Goal: Task Accomplishment & Management: Manage account settings

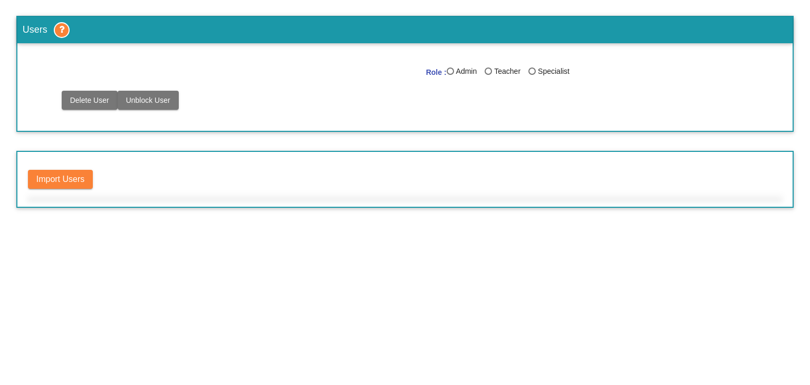
click at [444, 72] on mat-label "Role :" at bounding box center [436, 72] width 21 height 8
click at [452, 72] on div "Last Name" at bounding box center [449, 70] width 7 height 7
click at [450, 75] on input "Admin" at bounding box center [450, 75] width 1 height 1
click at [583, 72] on div "Last Name" at bounding box center [585, 70] width 7 height 7
click at [585, 75] on input "Admin" at bounding box center [585, 75] width 1 height 1
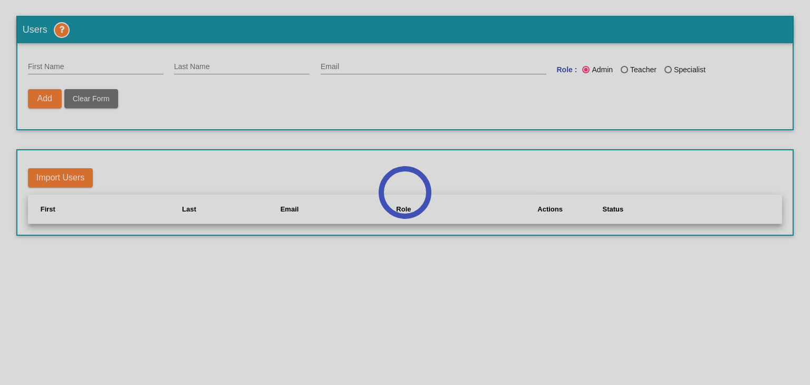
radio input "true"
click at [247, 134] on div at bounding box center [405, 192] width 810 height 385
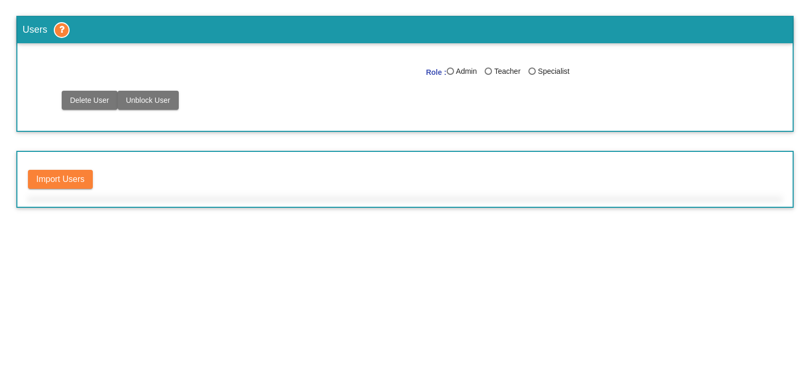
click at [492, 70] on div "Teacher" at bounding box center [506, 71] width 28 height 11
click at [488, 75] on input "Teacher" at bounding box center [488, 75] width 1 height 1
click at [627, 67] on div "Last Name" at bounding box center [623, 70] width 7 height 7
click at [624, 75] on input "Teacher" at bounding box center [624, 75] width 1 height 1
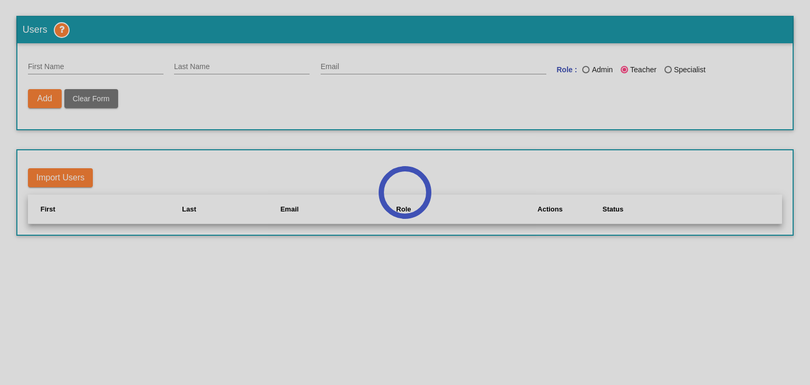
radio input "true"
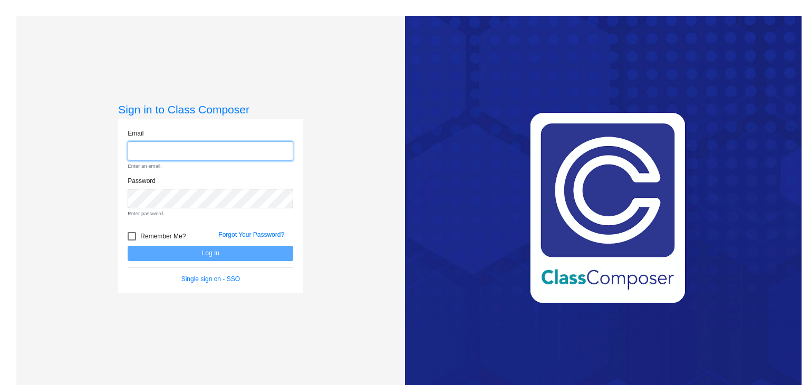
paste input "[EMAIL_ADDRESS][DOMAIN_NAME]"
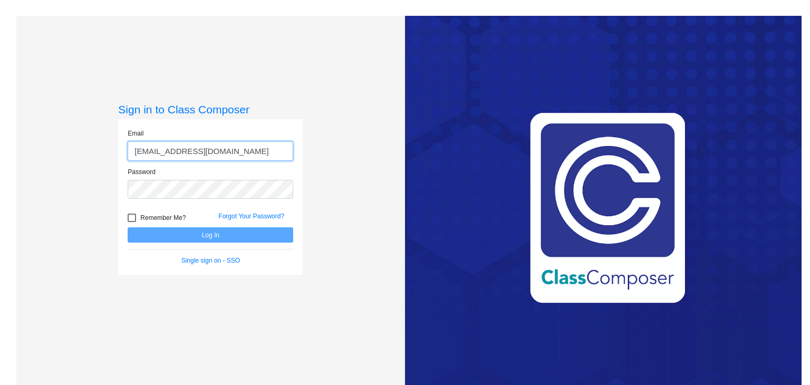
type input "[EMAIL_ADDRESS][DOMAIN_NAME]"
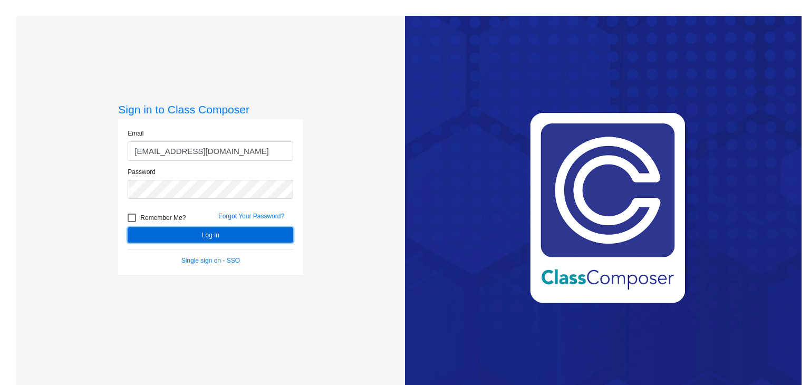
click at [183, 231] on button "Log In" at bounding box center [210, 234] width 165 height 15
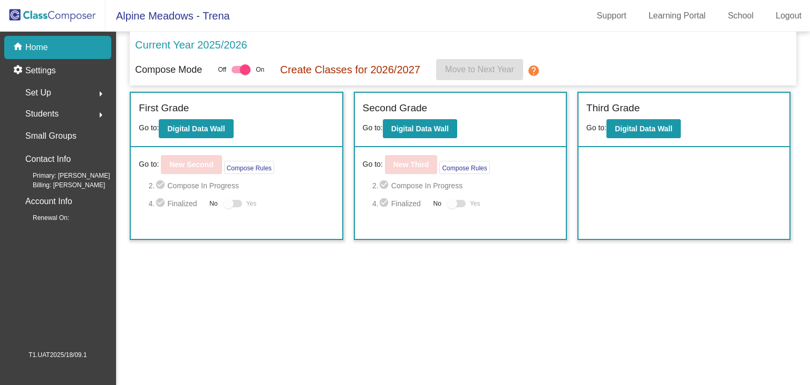
click at [65, 89] on div "Set Up arrow_right" at bounding box center [61, 92] width 101 height 21
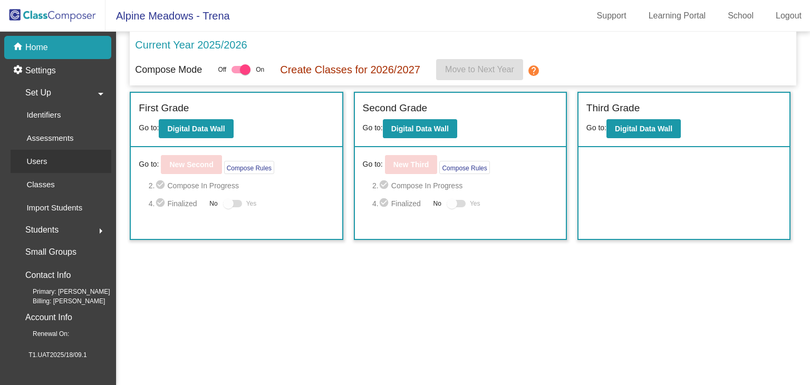
click at [42, 165] on p "Users" at bounding box center [36, 161] width 21 height 13
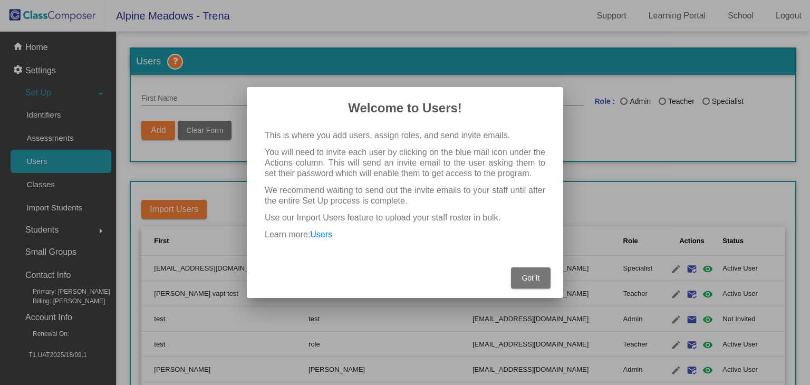
click at [539, 284] on button "Got It" at bounding box center [531, 277] width 40 height 21
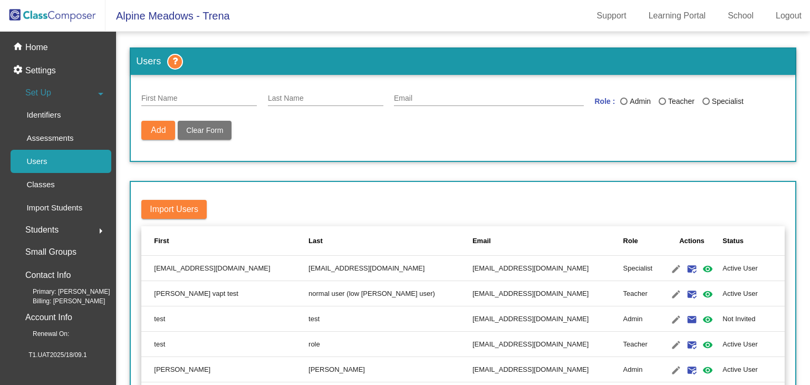
click at [167, 211] on span "Import Users" at bounding box center [174, 209] width 48 height 9
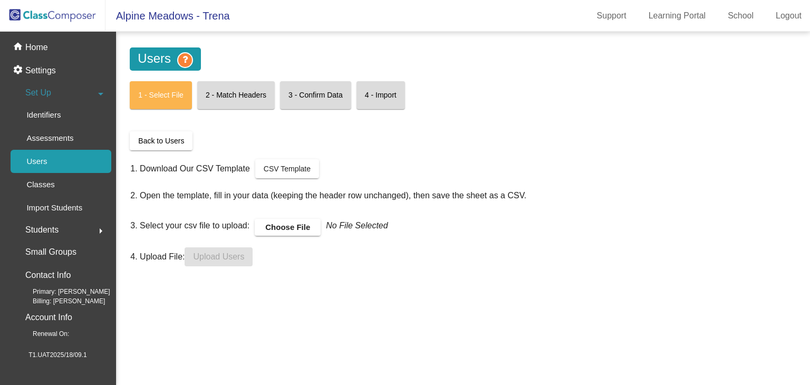
click at [64, 167] on link "Users" at bounding box center [61, 161] width 101 height 23
click at [242, 100] on mat-card "2 - Match Headers" at bounding box center [235, 95] width 77 height 28
click at [172, 108] on mat-card "1 - Select File" at bounding box center [161, 95] width 62 height 28
click at [77, 140] on div "Assessments" at bounding box center [47, 137] width 72 height 23
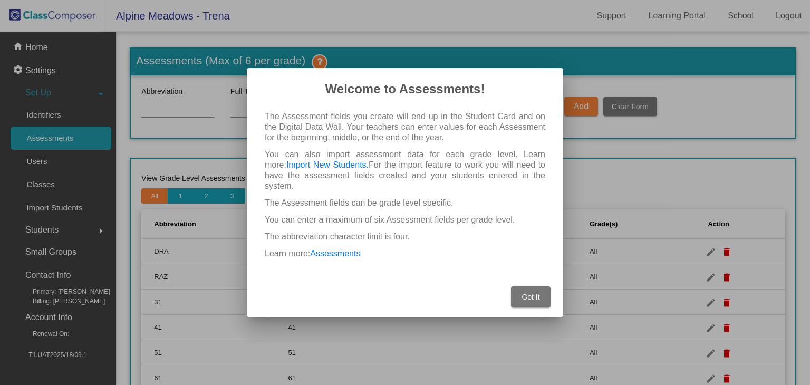
click at [527, 296] on button "Got It" at bounding box center [531, 296] width 40 height 21
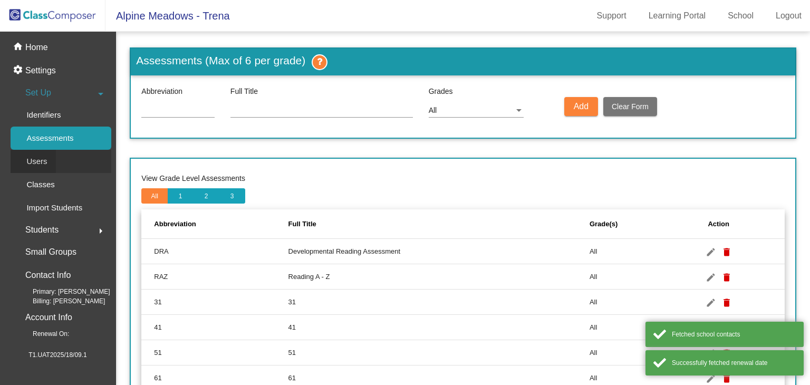
click at [46, 165] on p "Users" at bounding box center [36, 161] width 21 height 13
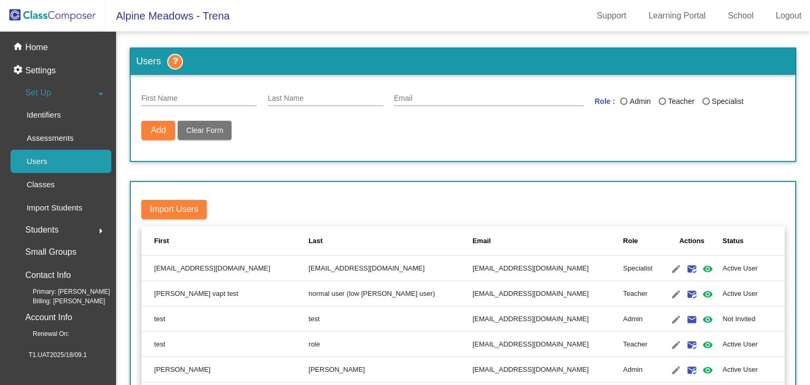
click at [658, 102] on div "Last Name" at bounding box center [661, 101] width 7 height 7
click at [661, 105] on input "Teacher" at bounding box center [661, 105] width 1 height 1
radio input "true"
click at [306, 24] on mat-toolbar "Alpine Meadows - Trena Support Learning Portal School Logout" at bounding box center [405, 16] width 810 height 32
click at [660, 100] on div "Last Name" at bounding box center [662, 102] width 4 height 4
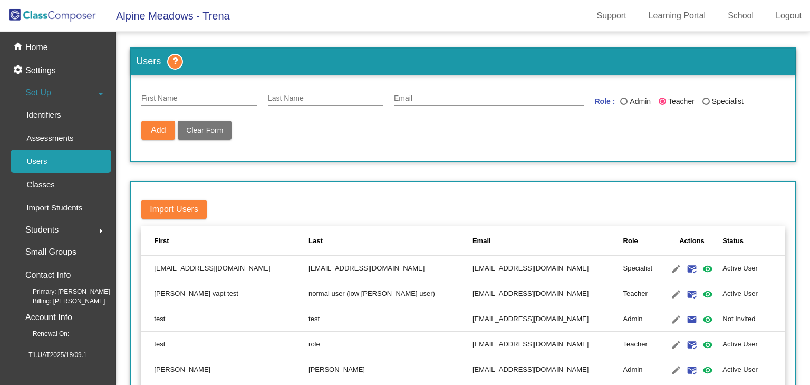
click at [661, 105] on input "Teacher" at bounding box center [661, 105] width 1 height 1
click at [705, 102] on div "Last Name" at bounding box center [705, 101] width 7 height 7
click at [705, 105] on input "Specialist" at bounding box center [705, 105] width 1 height 1
radio input "true"
click at [659, 103] on div "Last Name" at bounding box center [661, 101] width 7 height 7
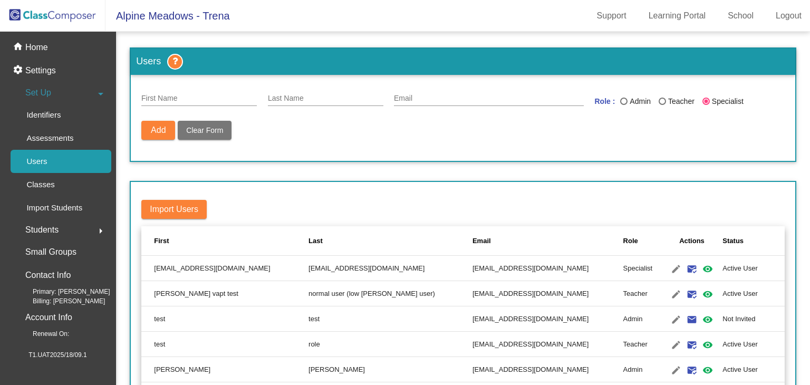
click at [661, 105] on input "Teacher" at bounding box center [661, 105] width 1 height 1
radio input "true"
click at [220, 101] on input "First Name" at bounding box center [198, 98] width 115 height 8
type input "Test"
type input "test"
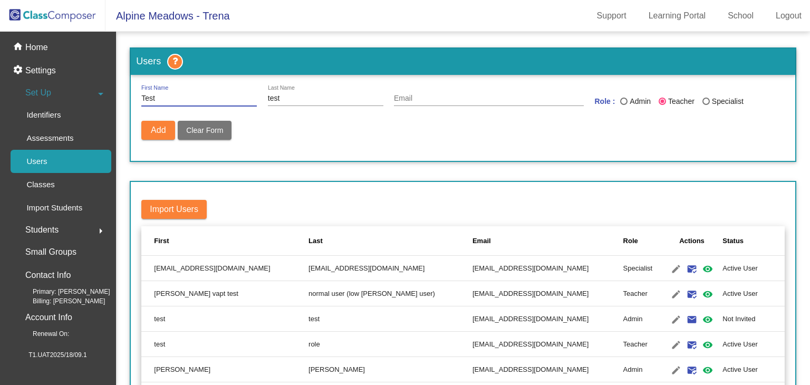
click at [219, 101] on input "Test" at bounding box center [198, 98] width 115 height 8
type input "Test 1"
type input "test 1"
click at [481, 98] on input "Email" at bounding box center [489, 98] width 190 height 8
paste input "bejimo6990@cerisun.com"
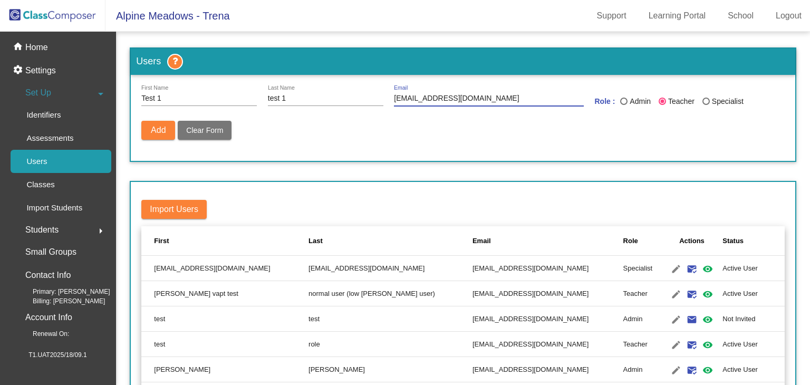
type input "bejimo6990@cerisun.com"
click at [184, 100] on input "Test 1" at bounding box center [198, 98] width 115 height 8
click at [145, 128] on button "Add" at bounding box center [158, 130] width 34 height 19
radio input "false"
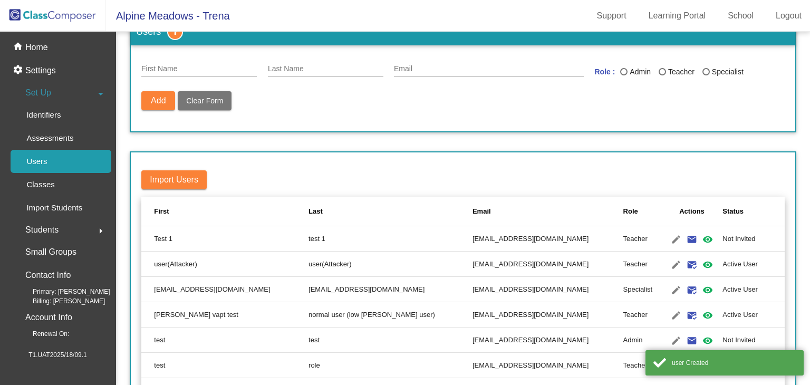
scroll to position [87, 0]
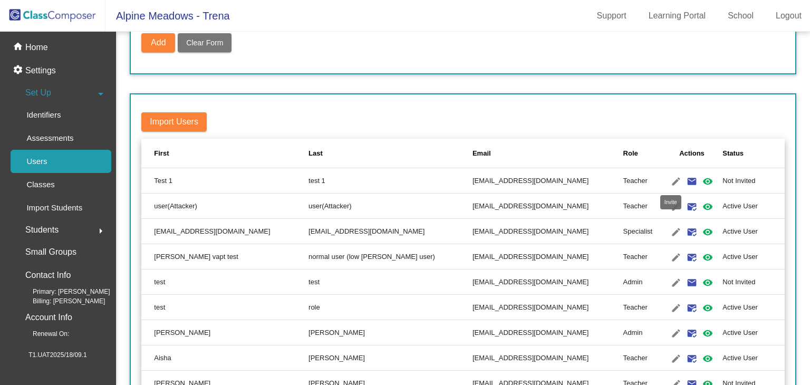
click at [685, 178] on mat-icon "email" at bounding box center [691, 181] width 13 height 13
click at [685, 179] on mat-icon "mark_email_read" at bounding box center [691, 181] width 13 height 13
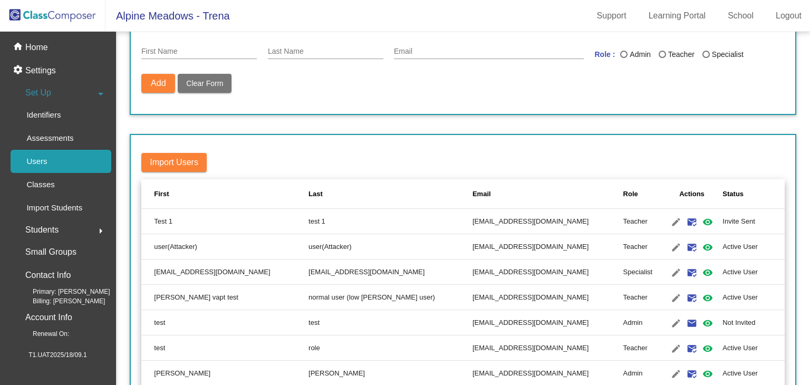
scroll to position [0, 0]
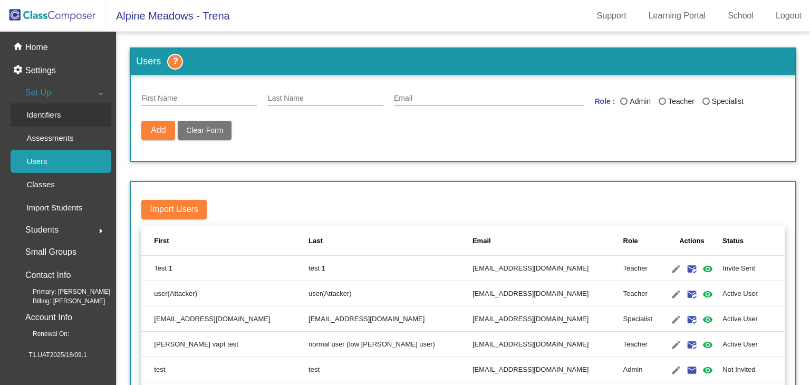
click at [55, 115] on p "Identifiers" at bounding box center [43, 115] width 34 height 13
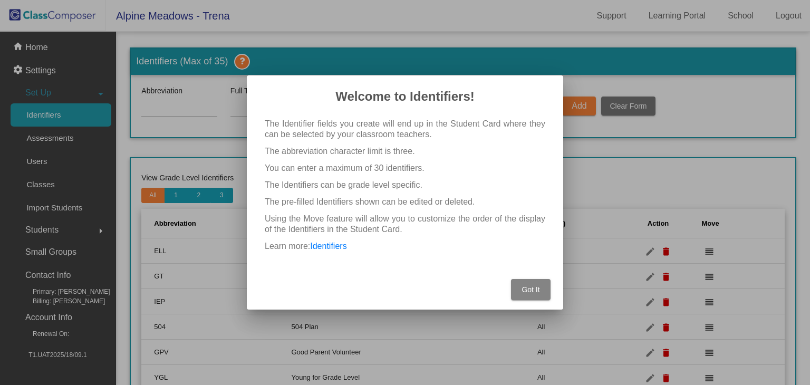
click at [529, 288] on span "Got It" at bounding box center [530, 289] width 18 height 8
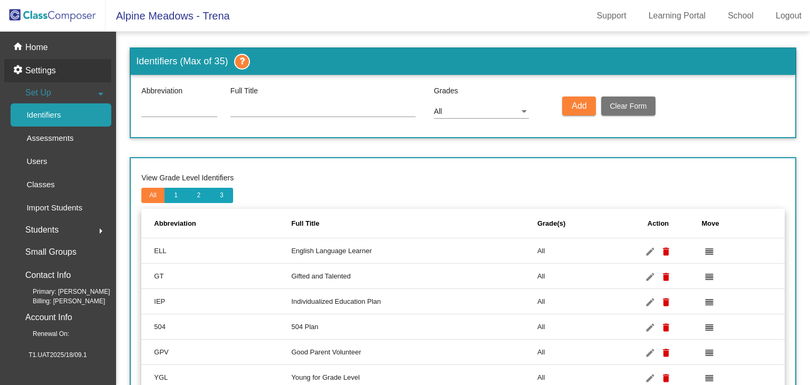
click at [36, 74] on p "Settings" at bounding box center [40, 70] width 31 height 13
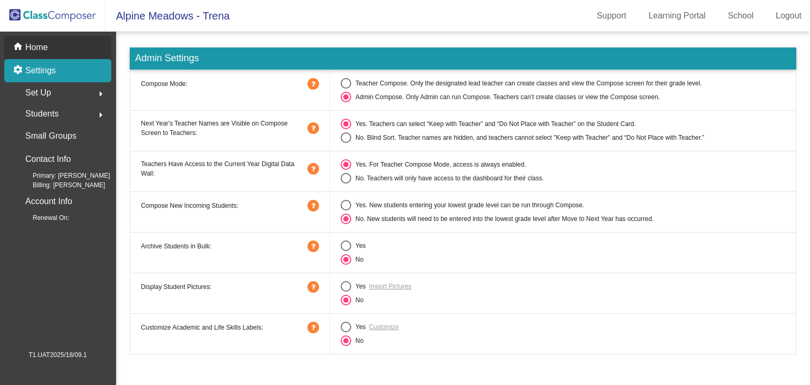
click at [33, 44] on p "Home" at bounding box center [36, 47] width 23 height 13
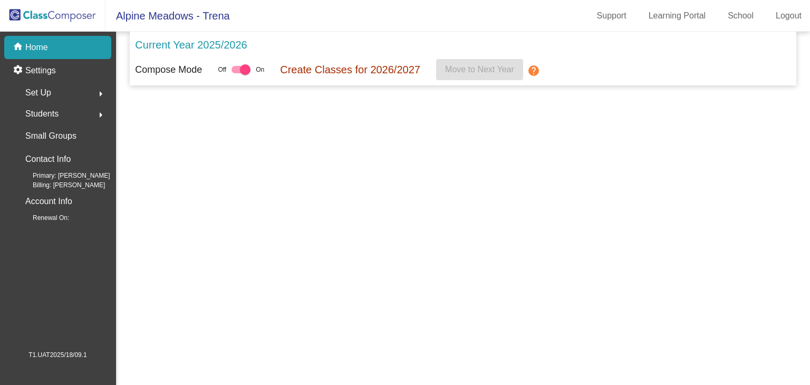
click at [34, 44] on p "Home" at bounding box center [36, 47] width 23 height 13
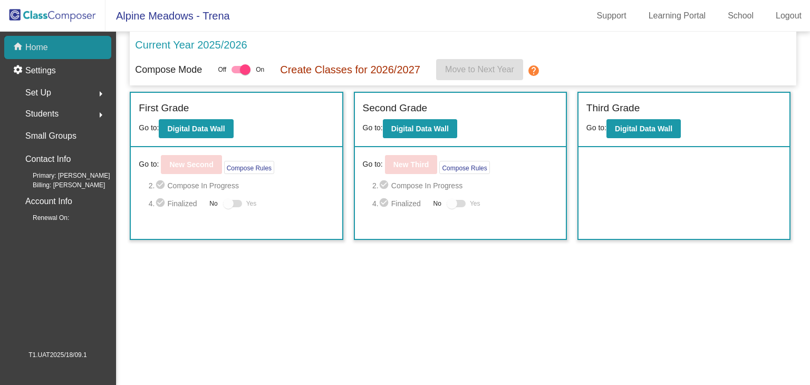
click at [34, 44] on p "Home" at bounding box center [36, 47] width 23 height 13
click at [57, 104] on div "Students arrow_right" at bounding box center [61, 113] width 101 height 21
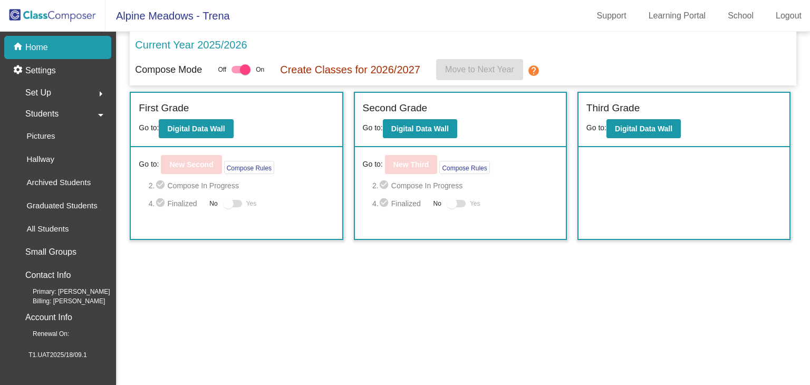
click at [65, 116] on div "Students arrow_drop_down" at bounding box center [61, 113] width 101 height 21
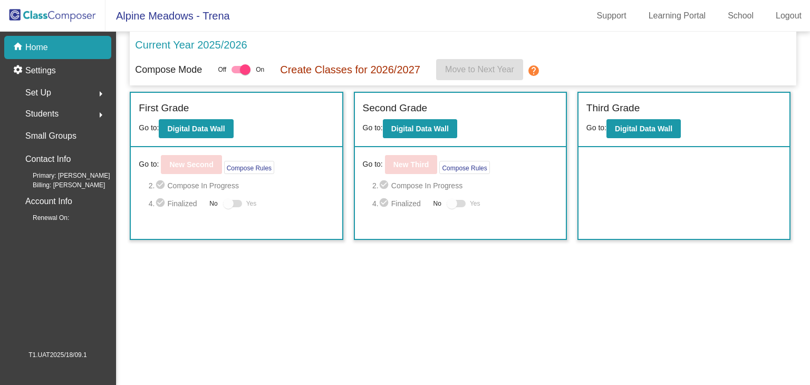
click at [65, 114] on div "Students arrow_right" at bounding box center [61, 113] width 101 height 21
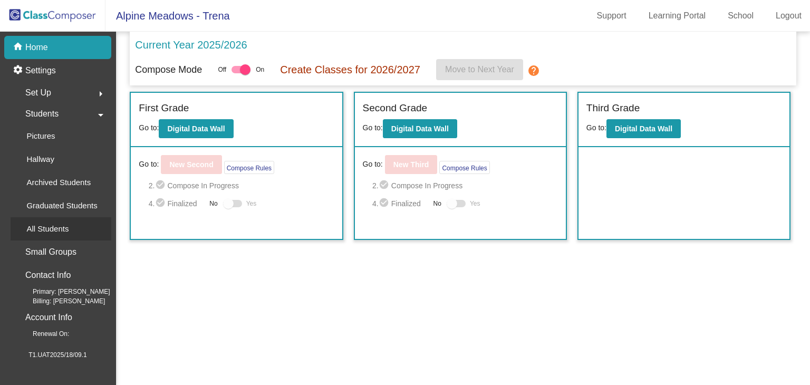
click at [70, 233] on div "All Students" at bounding box center [44, 228] width 66 height 23
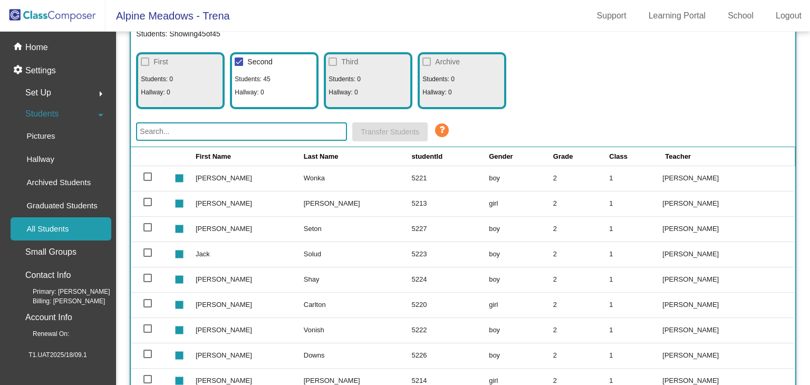
scroll to position [87, 0]
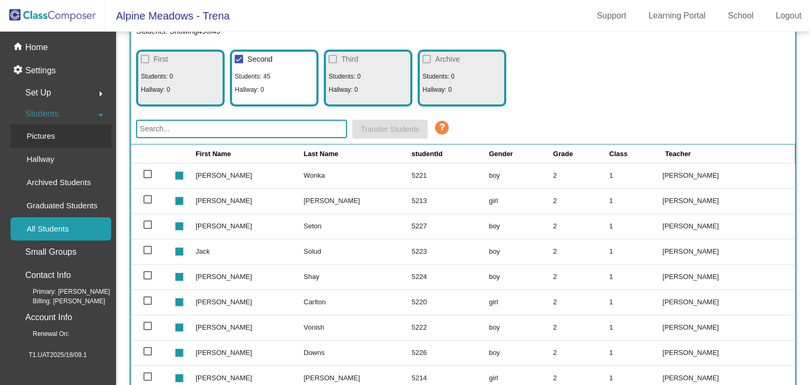
click at [63, 135] on link "Pictures" at bounding box center [61, 135] width 101 height 23
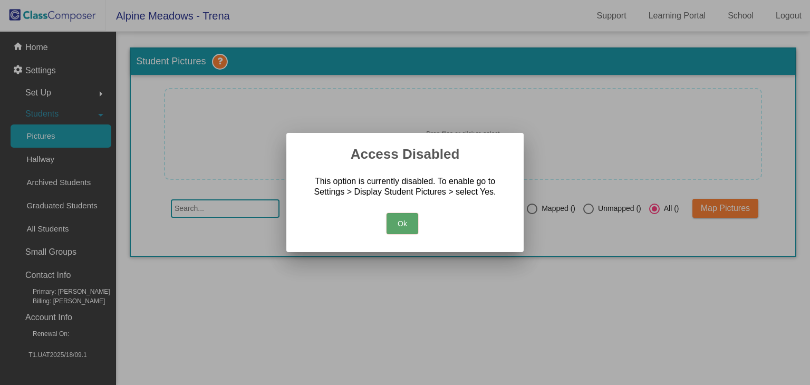
click at [394, 225] on button "Ok" at bounding box center [402, 223] width 32 height 21
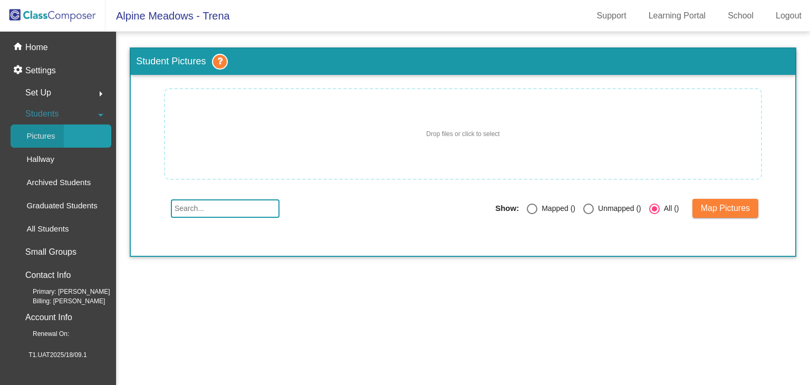
click at [56, 135] on div "Pictures" at bounding box center [37, 135] width 53 height 23
click at [56, 168] on div "Hallway" at bounding box center [37, 159] width 52 height 23
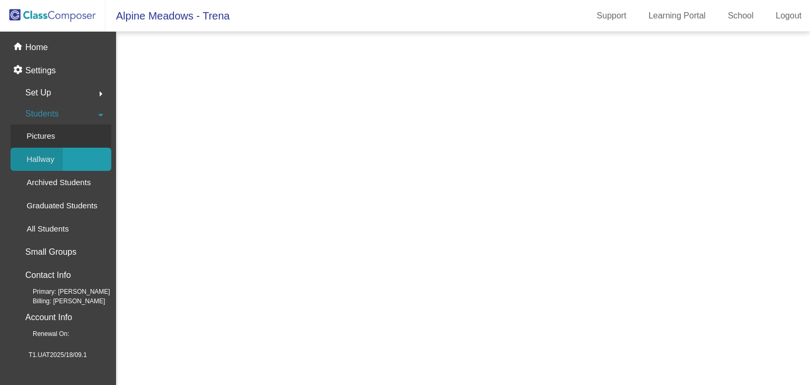
click at [41, 139] on p "Pictures" at bounding box center [40, 136] width 28 height 13
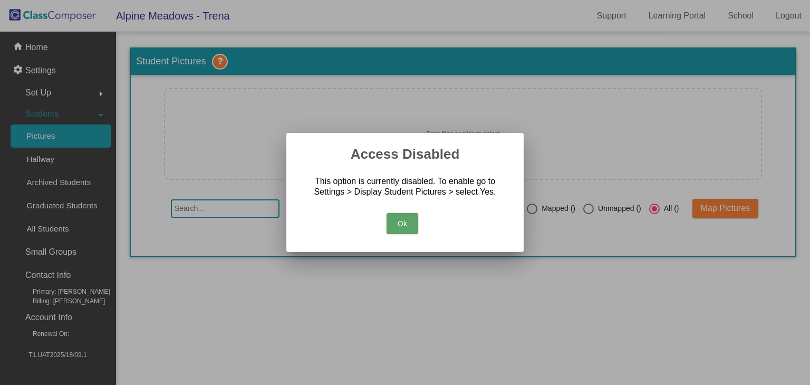
click at [411, 216] on button "Ok" at bounding box center [402, 223] width 32 height 21
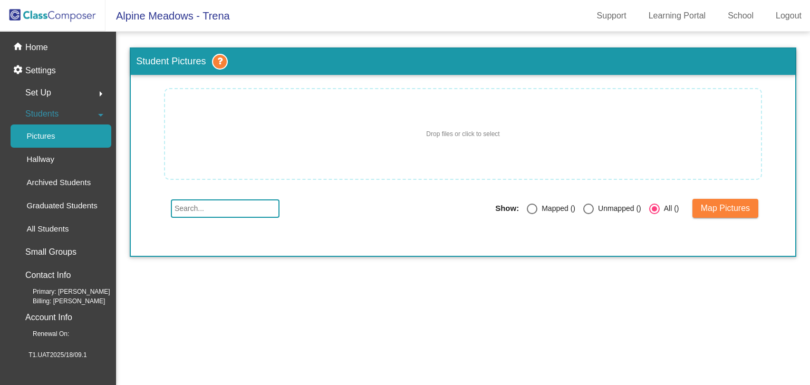
click at [246, 114] on ngx-file-drag-drop "Drop files or click to select" at bounding box center [462, 133] width 595 height 79
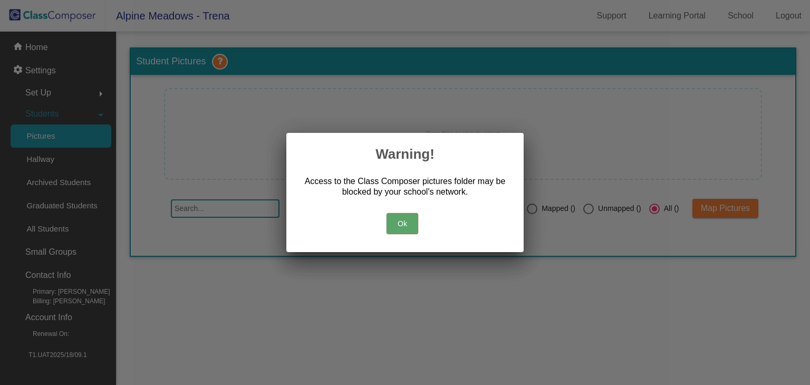
click at [396, 222] on button "Ok" at bounding box center [402, 223] width 32 height 21
